Goal: Information Seeking & Learning: Learn about a topic

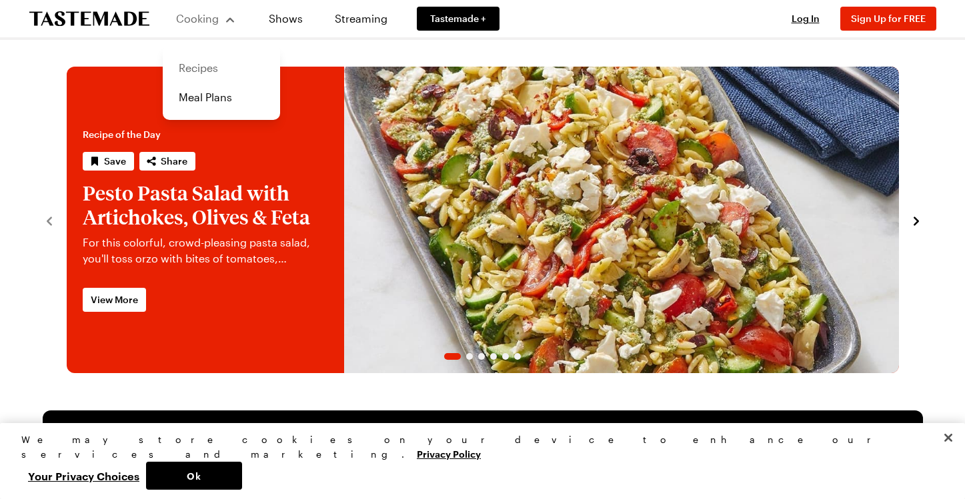
click at [213, 63] on link "Recipes" at bounding box center [221, 67] width 101 height 29
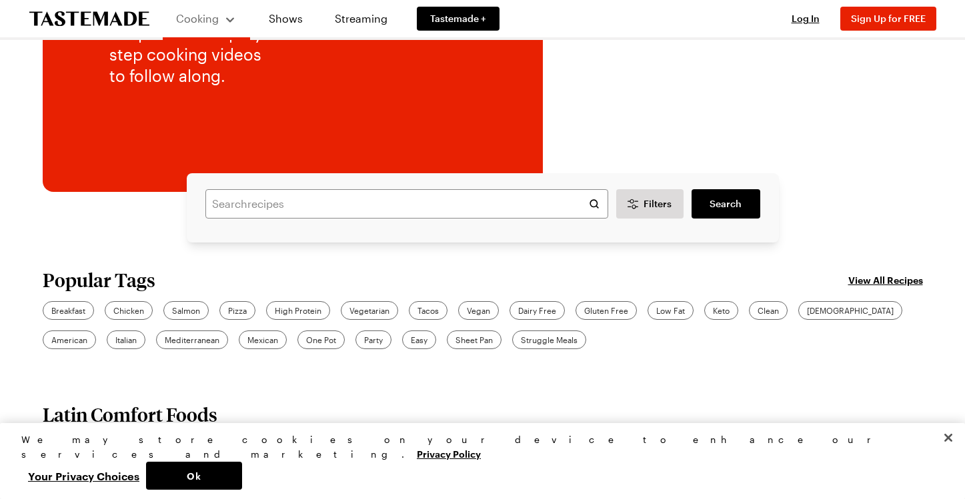
scroll to position [253, 0]
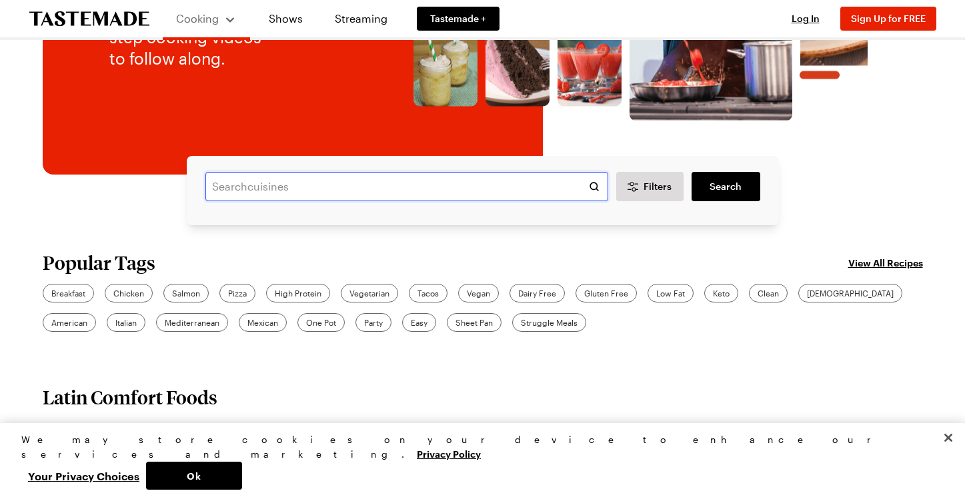
click at [286, 189] on input "text" at bounding box center [406, 186] width 403 height 29
type input "cheese"
click at [721, 185] on span "Search" at bounding box center [725, 186] width 32 height 13
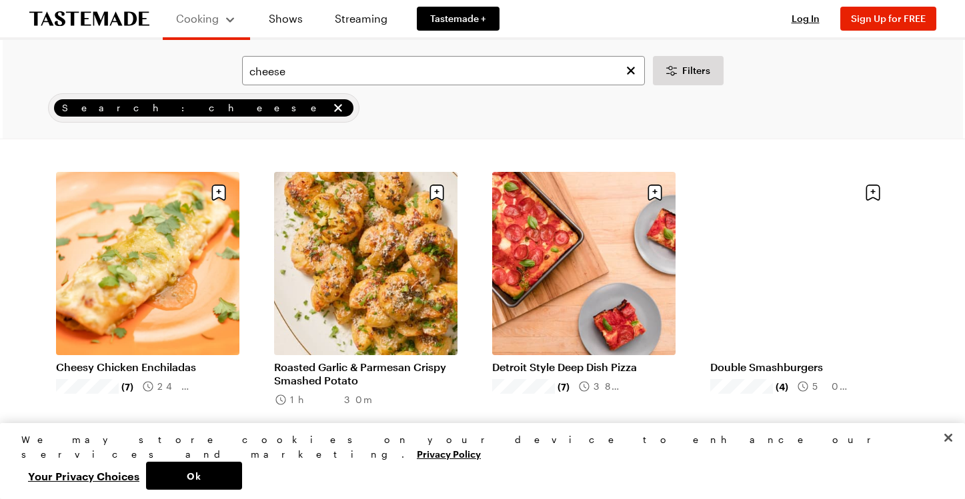
scroll to position [353, 0]
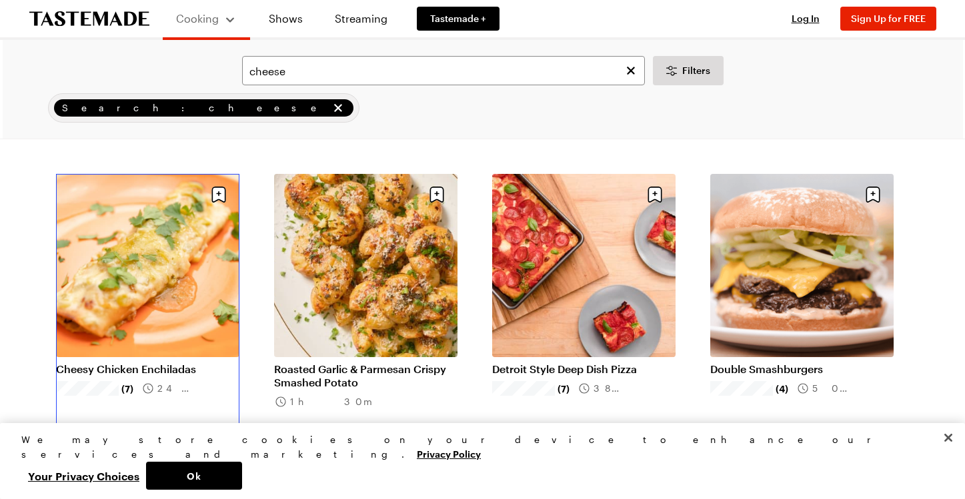
click at [118, 363] on link "Cheesy Chicken Enchiladas" at bounding box center [147, 369] width 183 height 13
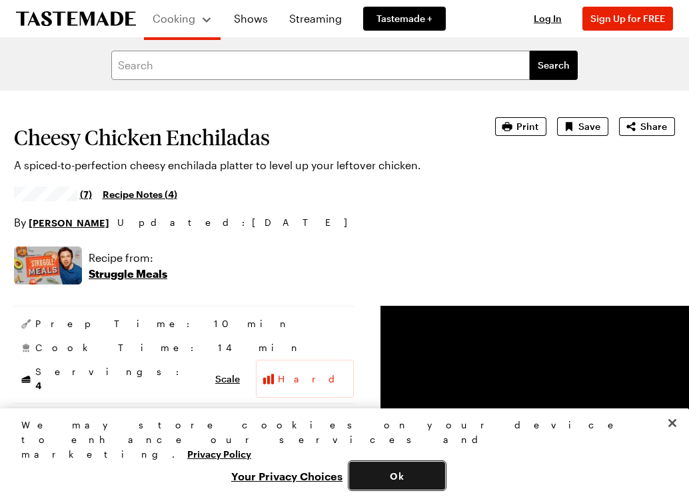
click at [445, 485] on button "Ok" at bounding box center [397, 476] width 96 height 28
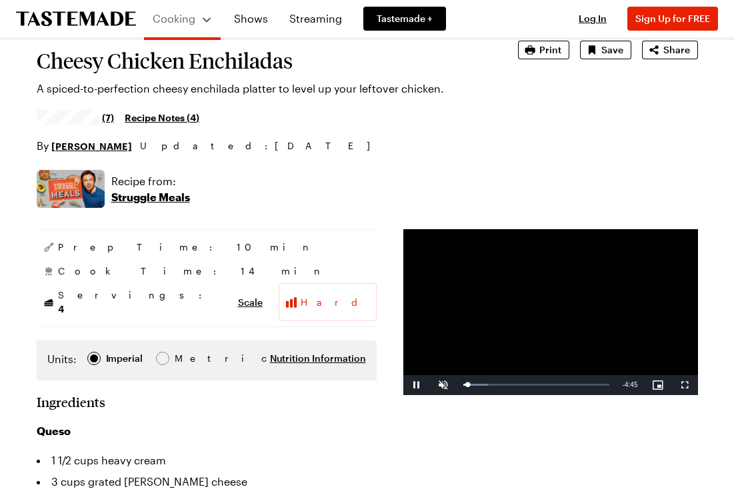
scroll to position [74, 0]
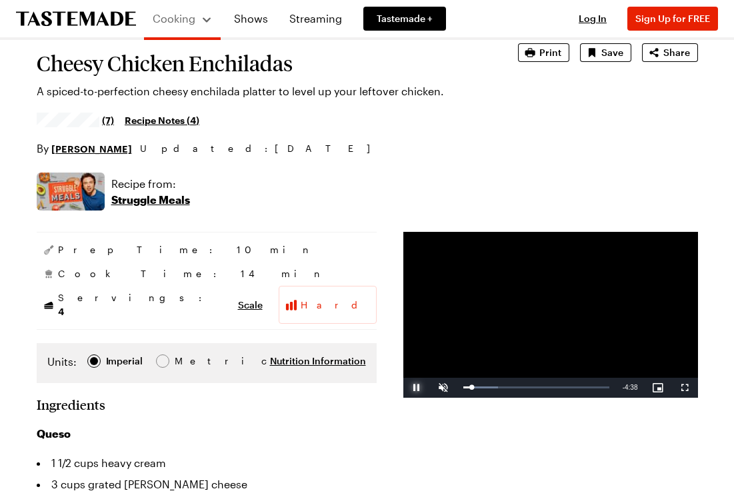
click at [403, 388] on span "Video Player" at bounding box center [416, 388] width 27 height 0
click at [459, 389] on div "Volume Level" at bounding box center [459, 388] width 0 height 2
drag, startPoint x: 437, startPoint y: 401, endPoint x: 415, endPoint y: 401, distance: 22.7
click at [430, 398] on div "Unmute 0%" at bounding box center [463, 388] width 67 height 20
drag, startPoint x: 453, startPoint y: 399, endPoint x: 547, endPoint y: 401, distance: 94.7
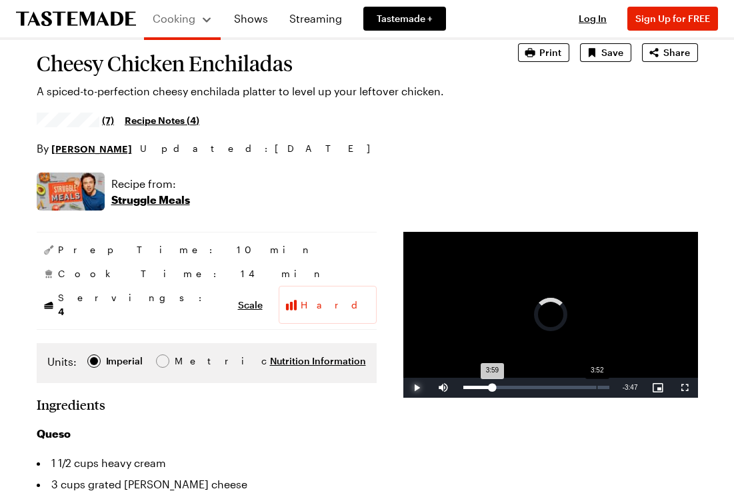
click at [547, 389] on div "Loaded : 0.00% 3:52 3:59" at bounding box center [536, 387] width 146 height 3
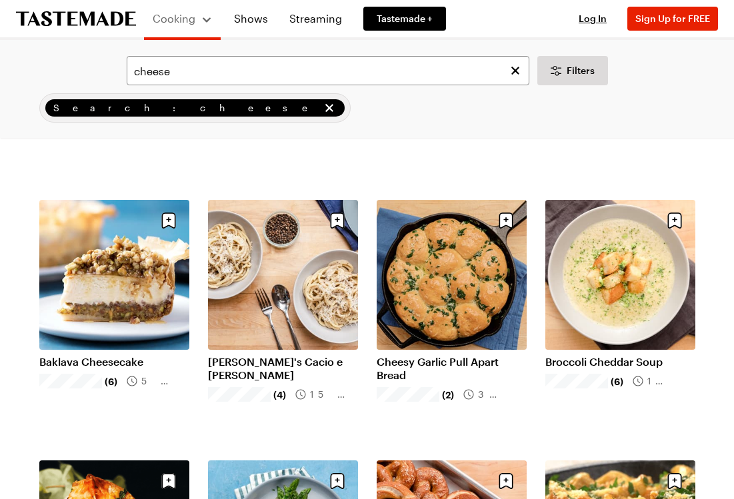
scroll to position [568, 0]
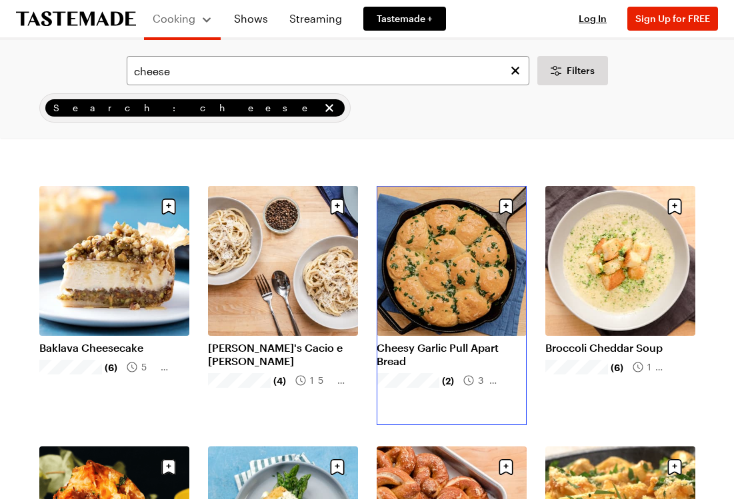
click at [420, 347] on link "Cheesy Garlic Pull Apart Bread" at bounding box center [452, 354] width 150 height 27
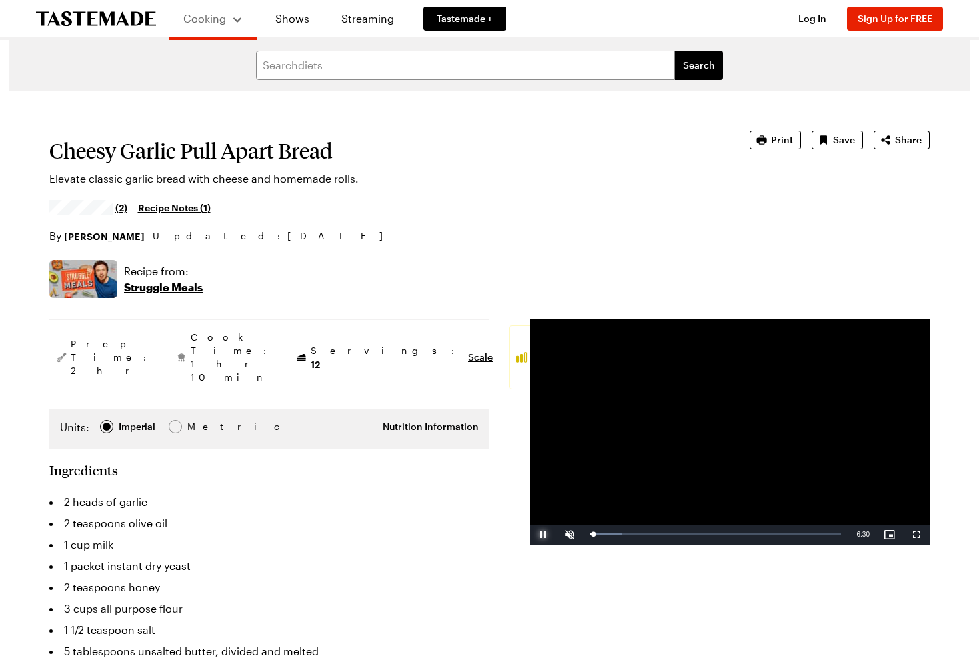
click at [546, 499] on span "Video Player" at bounding box center [542, 535] width 27 height 0
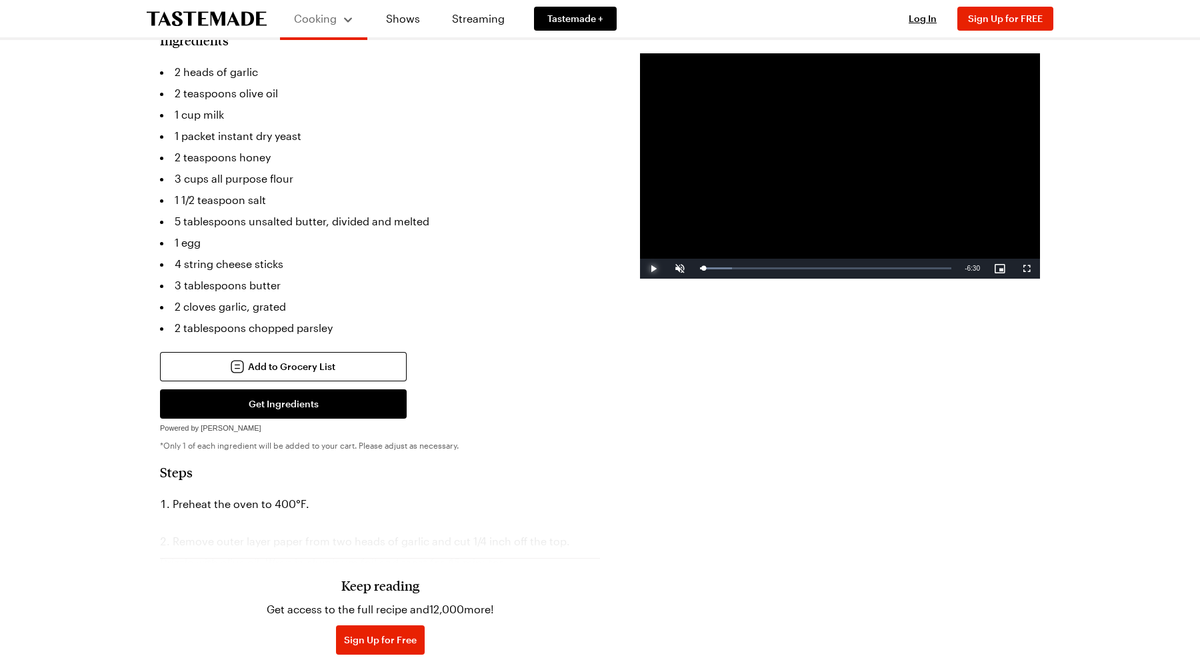
scroll to position [512, 0]
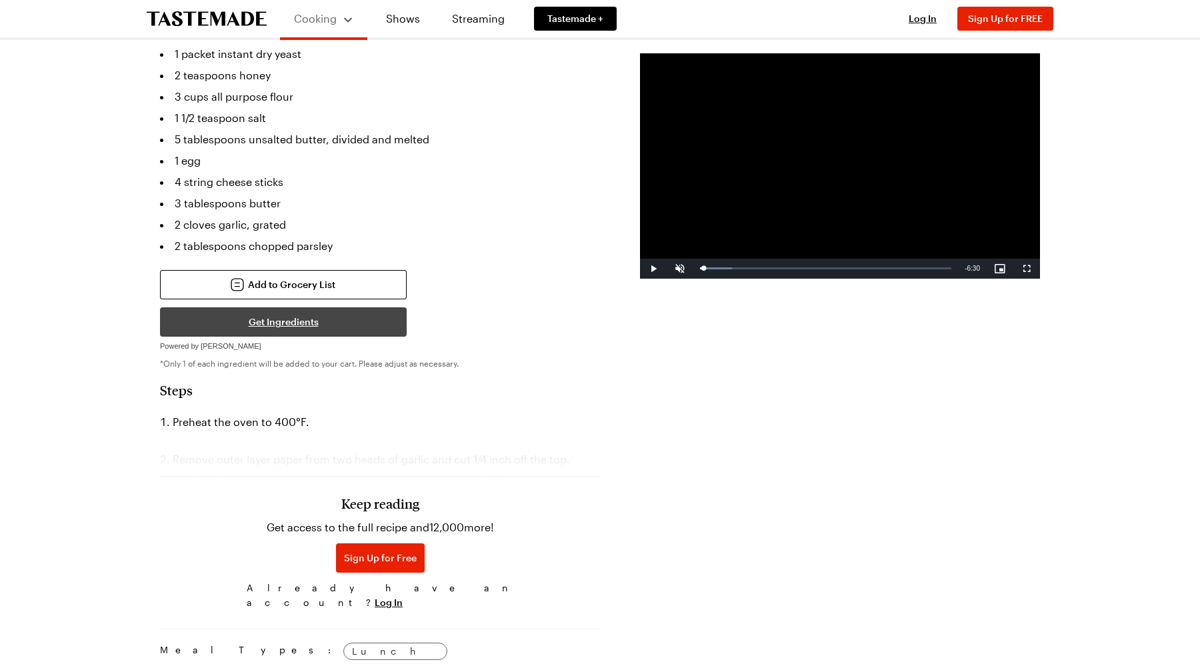
click at [277, 307] on button "Get Ingredients" at bounding box center [283, 321] width 247 height 29
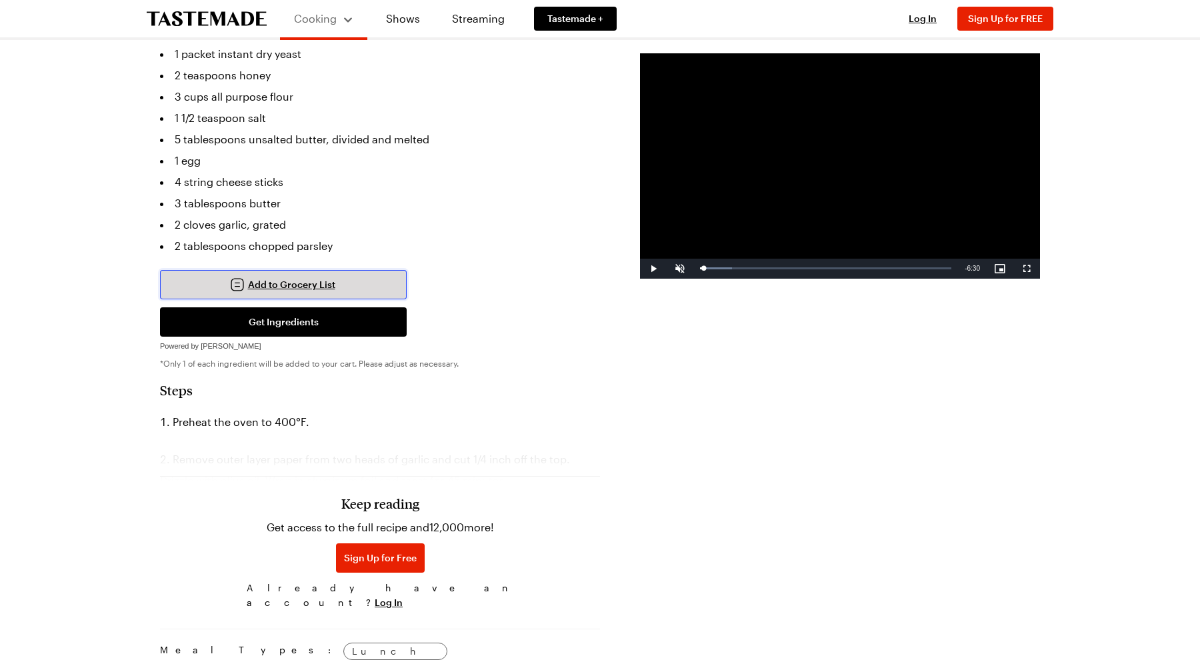
click at [304, 278] on span "Add to Grocery List" at bounding box center [291, 284] width 87 height 13
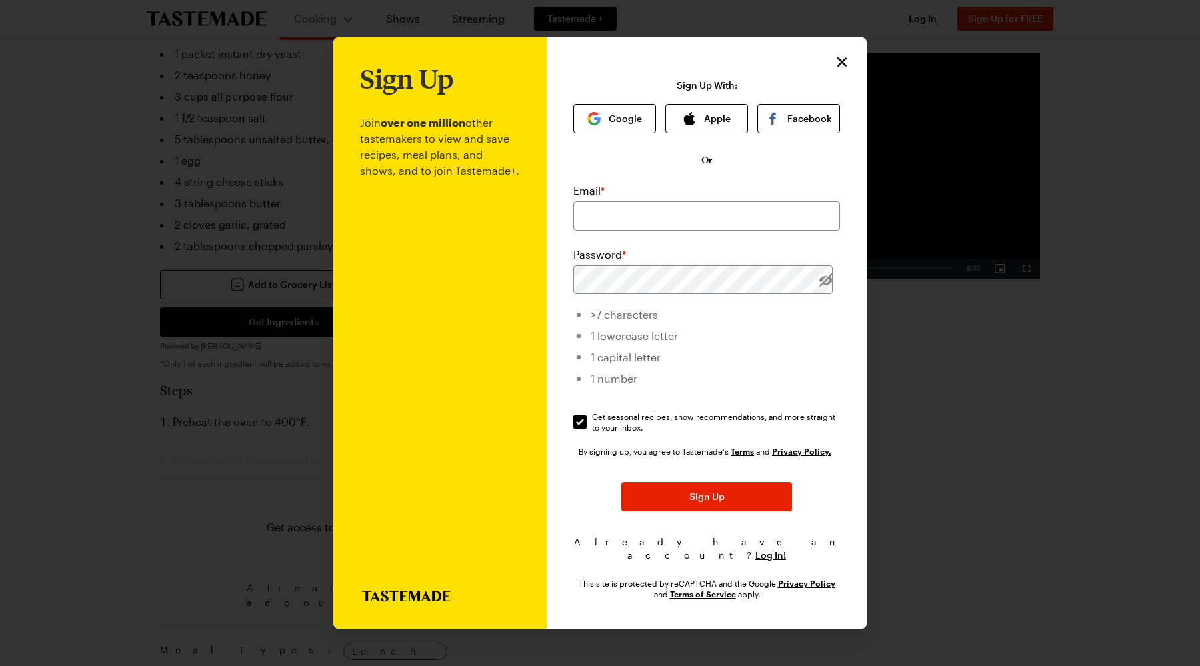
click at [843, 58] on div "Sign Up Join over one million other tastemakers to view and save recipes, meal …" at bounding box center [707, 332] width 320 height 591
click at [831, 71] on div "Sign Up Join over one million other tastemakers to view and save recipes, meal …" at bounding box center [707, 332] width 320 height 591
click at [845, 66] on icon "Close" at bounding box center [842, 61] width 9 height 9
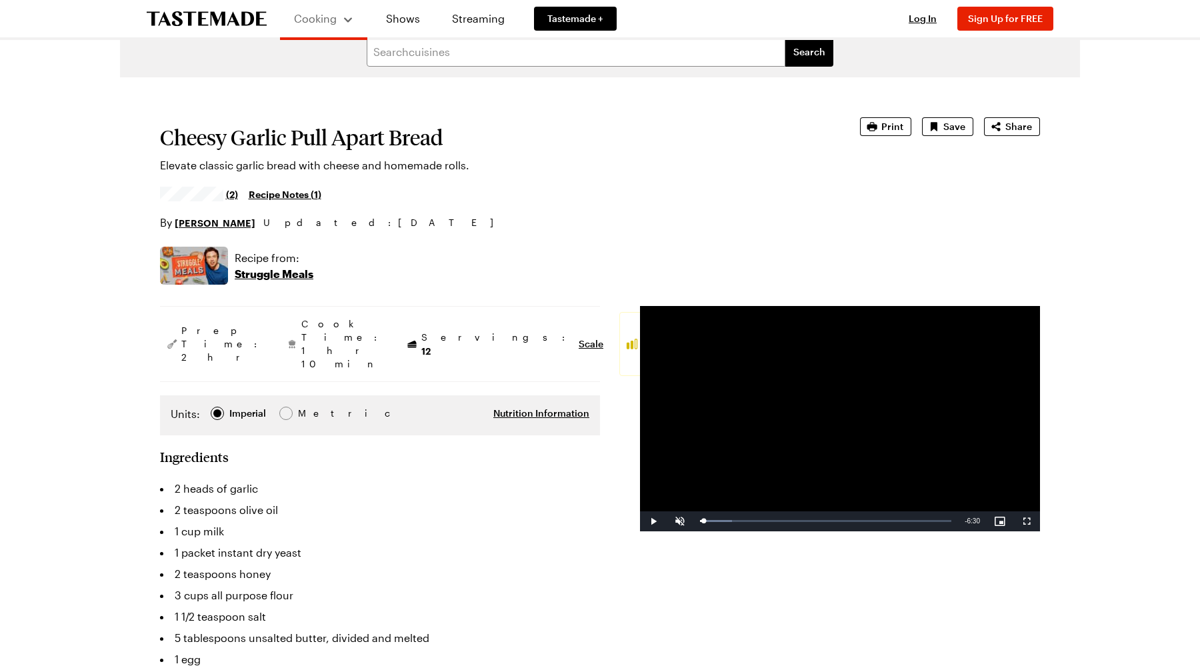
scroll to position [0, 0]
